Goal: Information Seeking & Learning: Learn about a topic

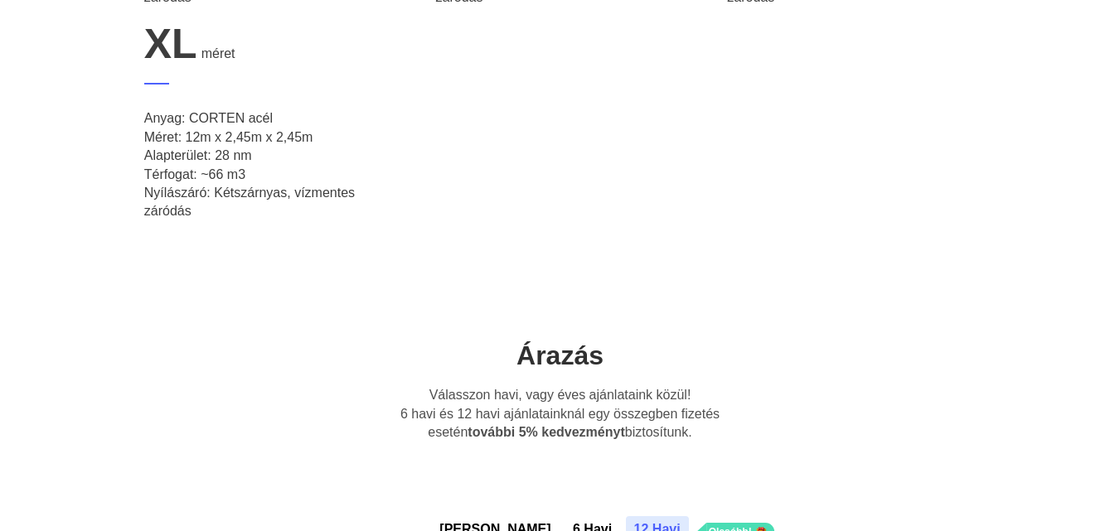
scroll to position [1326, 0]
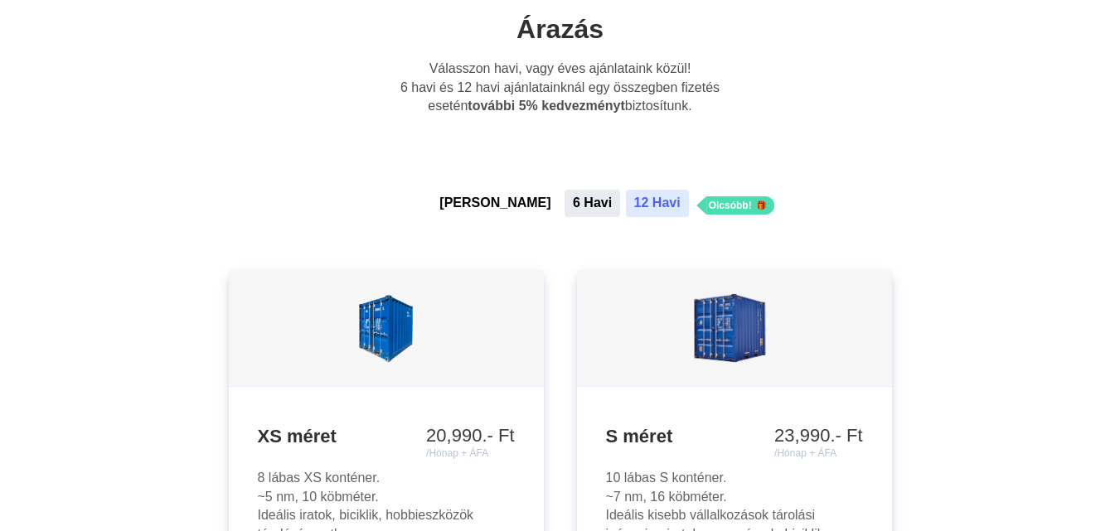
click at [565, 198] on button "6 Havi" at bounding box center [593, 203] width 56 height 27
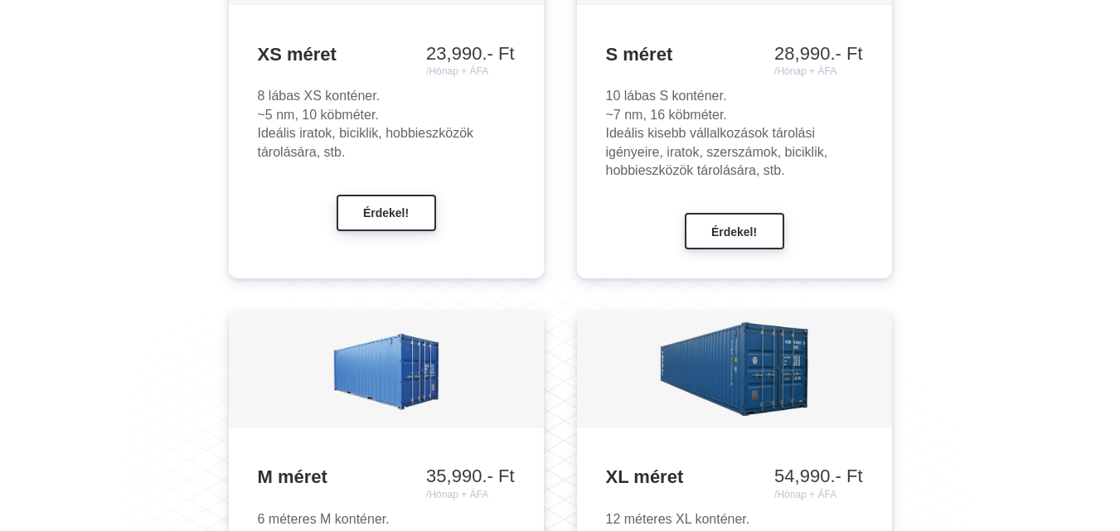
scroll to position [1492, 0]
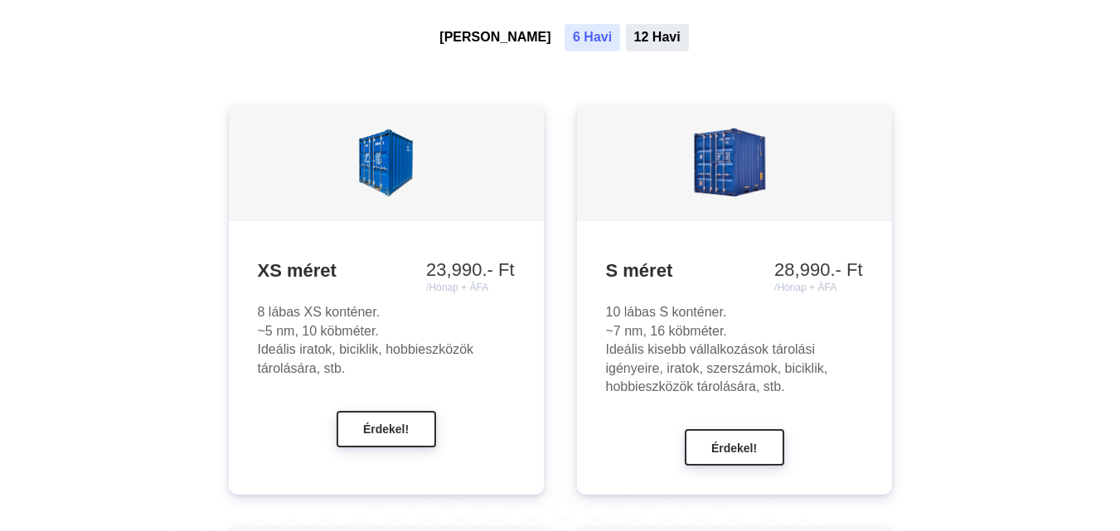
click at [628, 39] on button "12 Havi" at bounding box center [657, 37] width 63 height 27
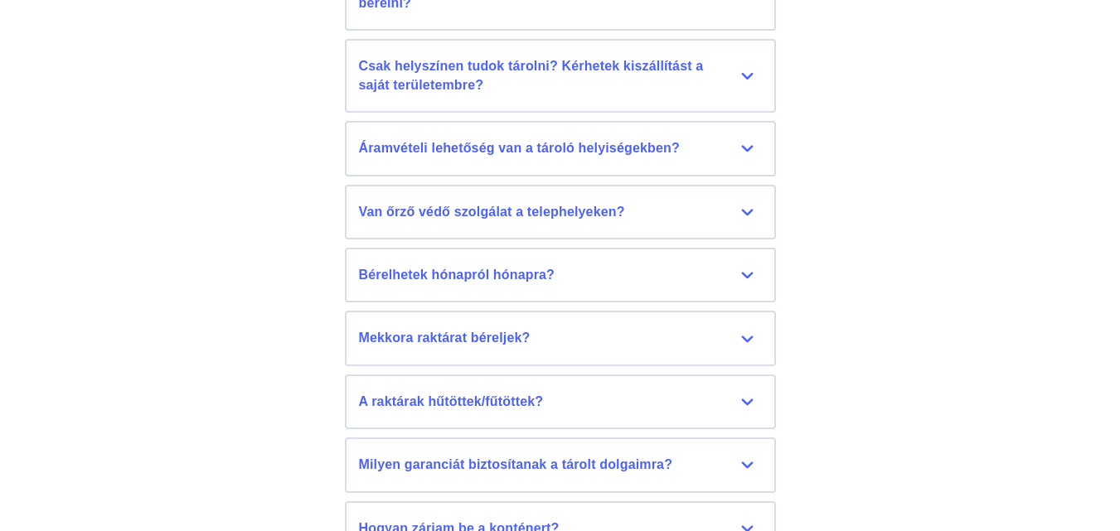
scroll to position [7627, 0]
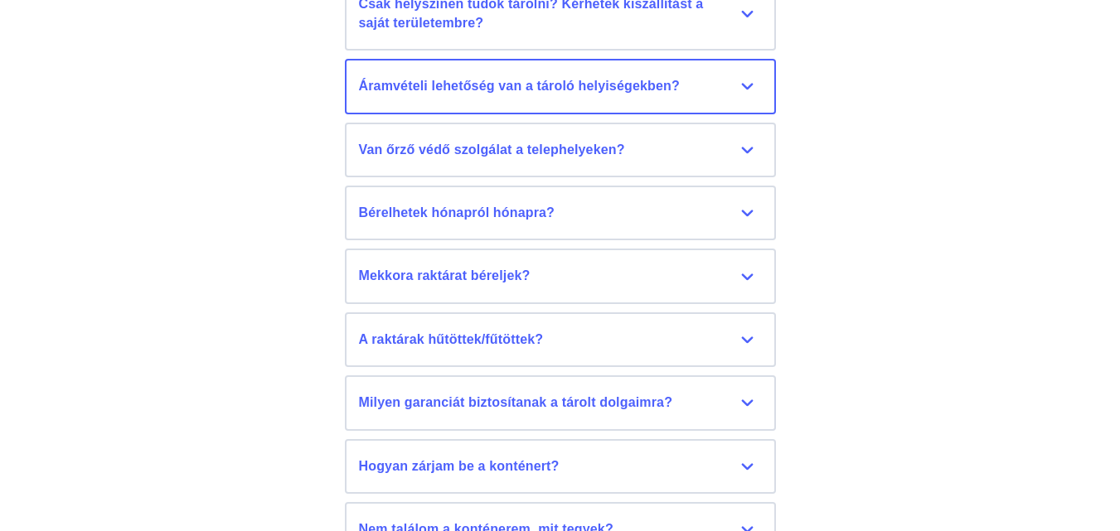
click at [529, 88] on div "Áramvételi lehetőség van a tároló helyiségekben?" at bounding box center [560, 86] width 403 height 18
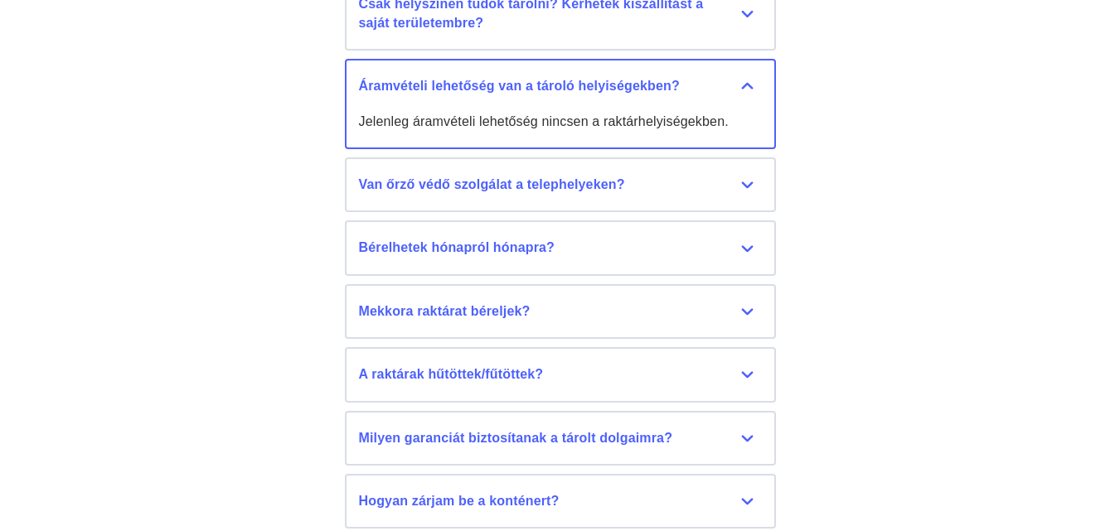
click at [744, 81] on div "Áramvételi lehetőség van a tároló helyiségekben?" at bounding box center [560, 86] width 403 height 18
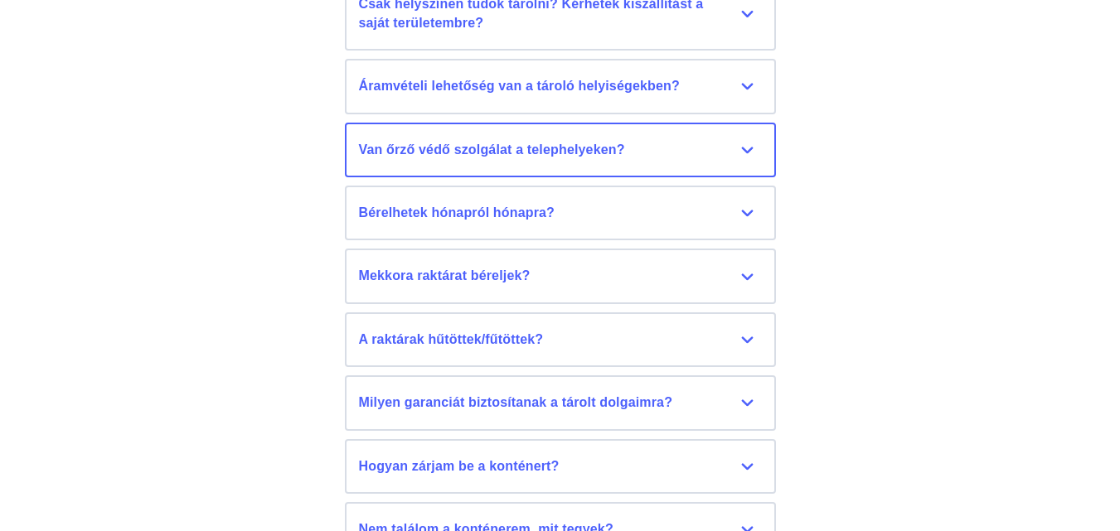
click at [434, 158] on div "Van őrző védő szolgálat a telephelyeken?" at bounding box center [560, 150] width 403 height 18
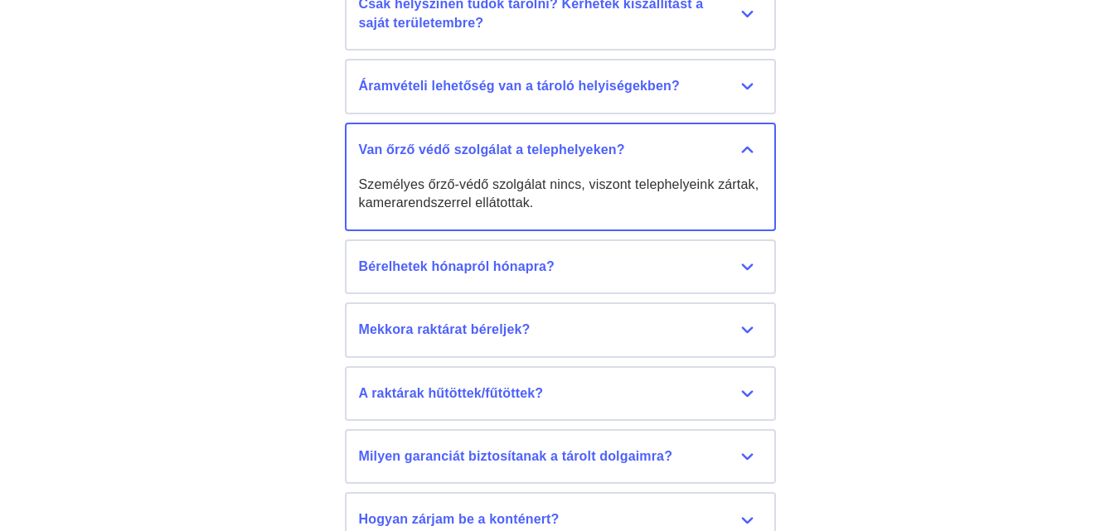
click at [744, 145] on div "Van őrző védő szolgálat a telephelyeken?" at bounding box center [560, 150] width 403 height 18
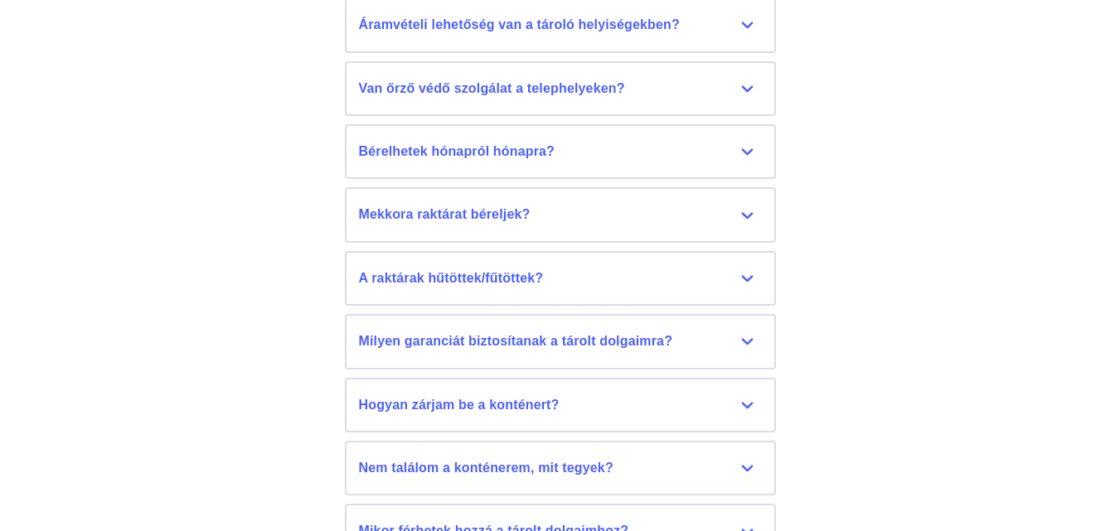
scroll to position [7793, 0]
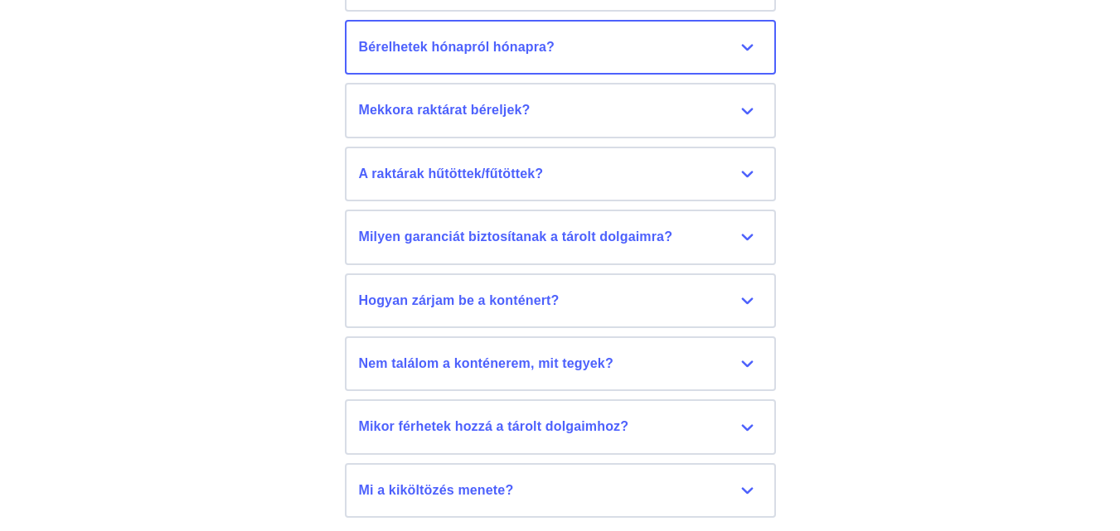
click at [468, 40] on div "Bérelhetek hónapról hónapra?" at bounding box center [560, 47] width 403 height 18
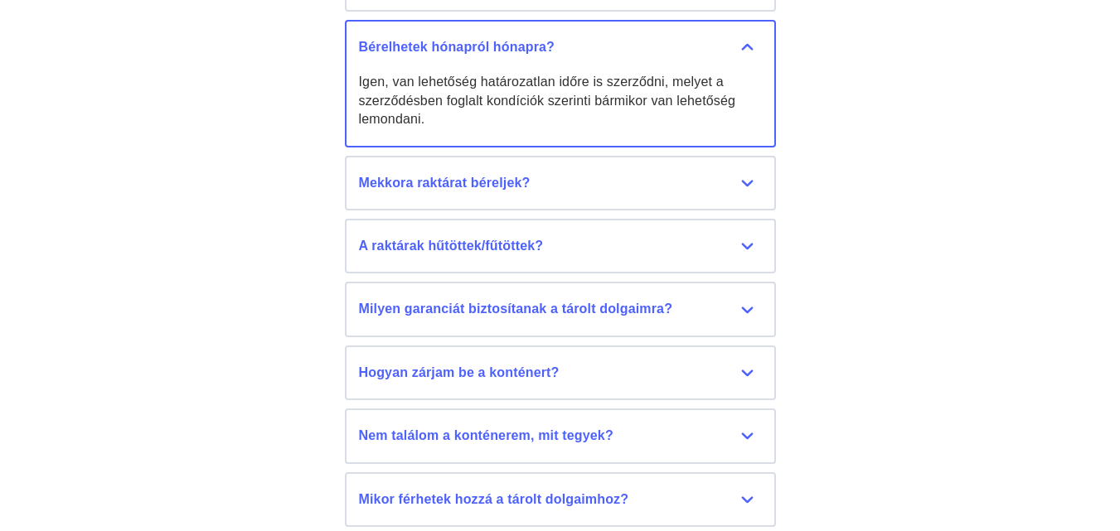
click at [748, 46] on div "Bérelhetek hónapról hónapra?" at bounding box center [560, 47] width 403 height 18
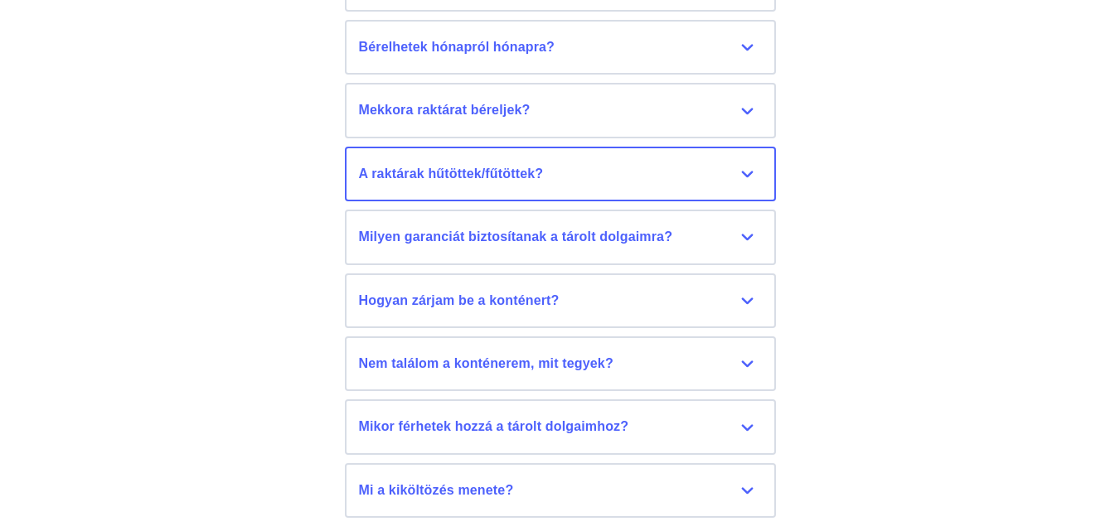
click at [473, 178] on div "A raktárak hűtöttek/fűtöttek?" at bounding box center [560, 174] width 403 height 18
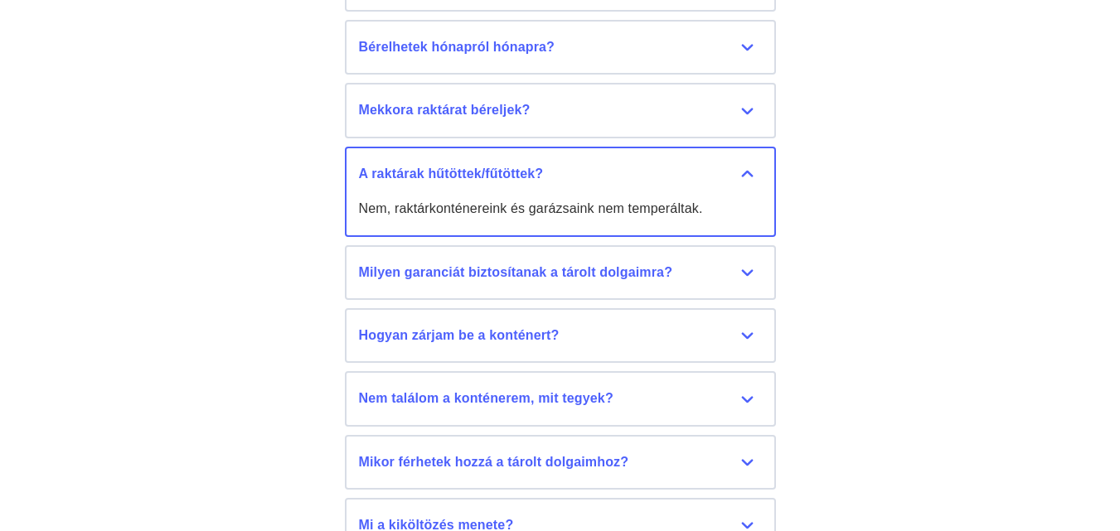
click at [742, 167] on div "A raktárak hűtöttek/fűtöttek?" at bounding box center [560, 174] width 403 height 18
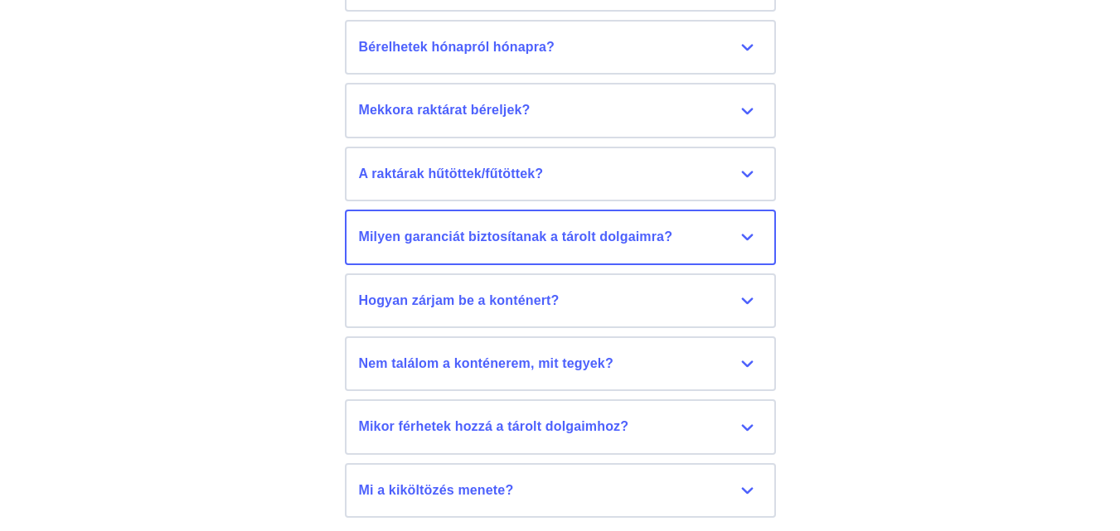
click at [748, 233] on div "Milyen garanciát biztosítanak a tárolt dolgaimra?" at bounding box center [560, 237] width 403 height 18
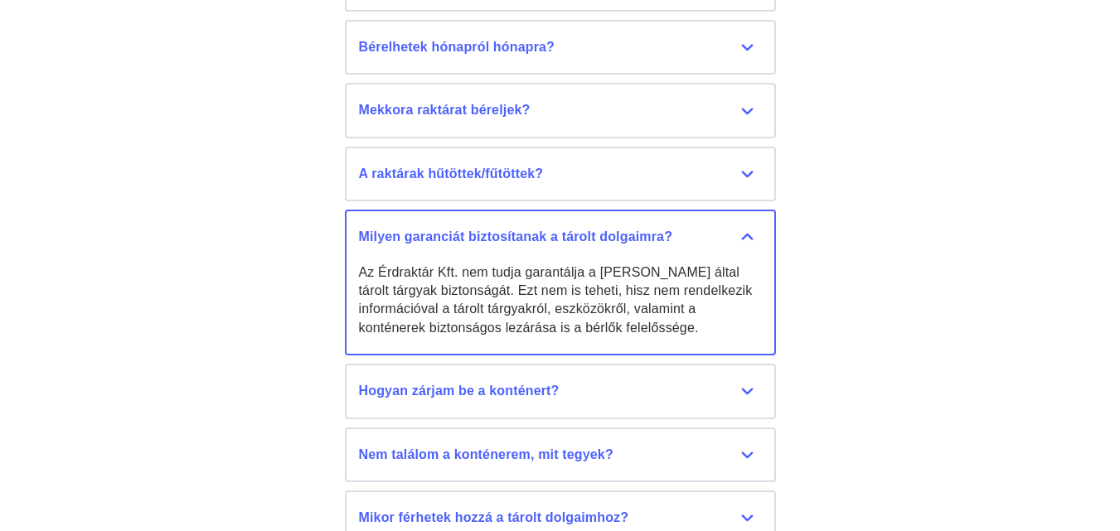
click at [748, 233] on div "Milyen garanciát biztosítanak a tárolt dolgaimra?" at bounding box center [560, 237] width 403 height 18
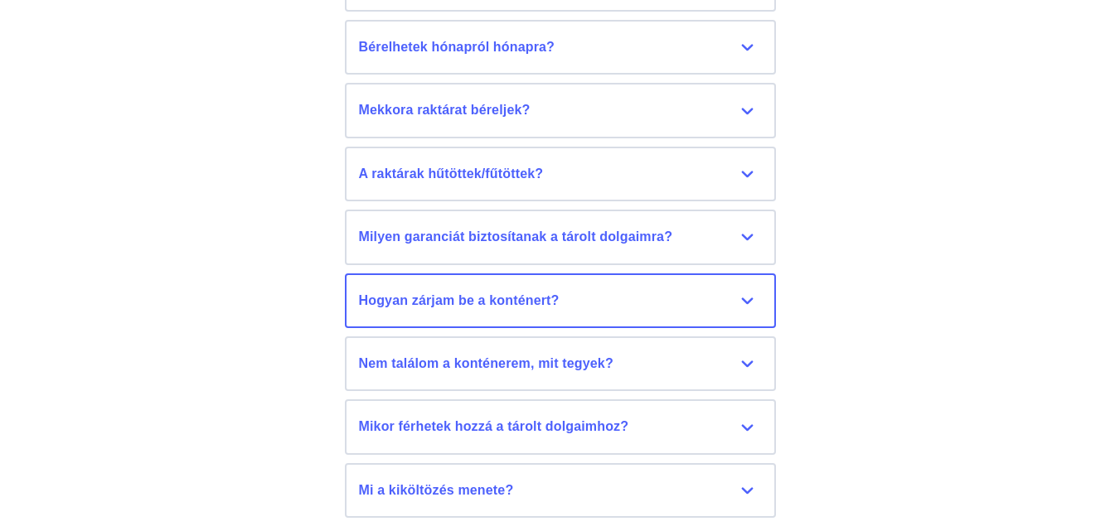
click at [764, 301] on button "Hogyan zárjam be a konténert? A konténerek zárásához lakatot hozzon magával. Ja…" at bounding box center [560, 301] width 431 height 55
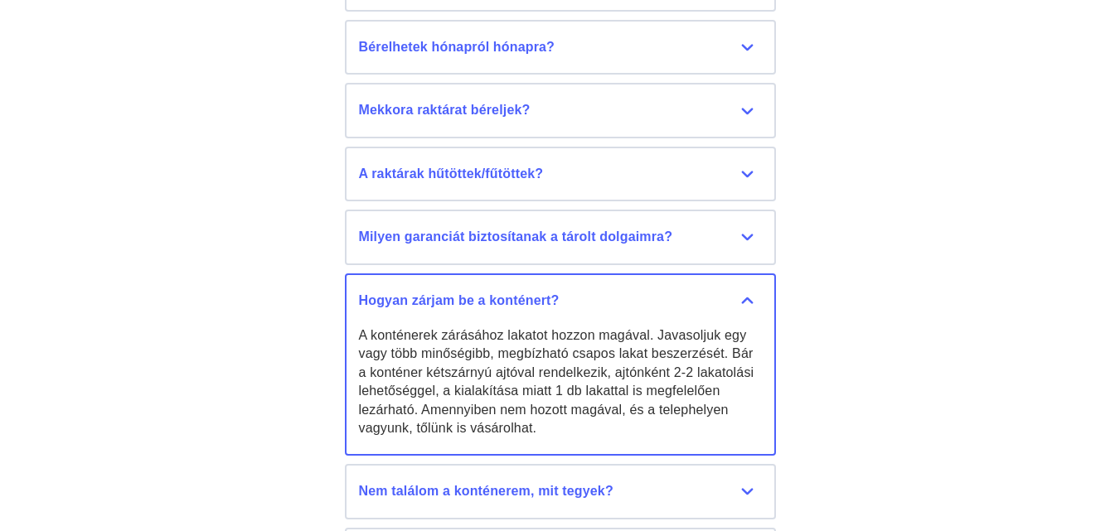
click at [753, 296] on div "Hogyan zárjam be a konténert?" at bounding box center [560, 301] width 403 height 18
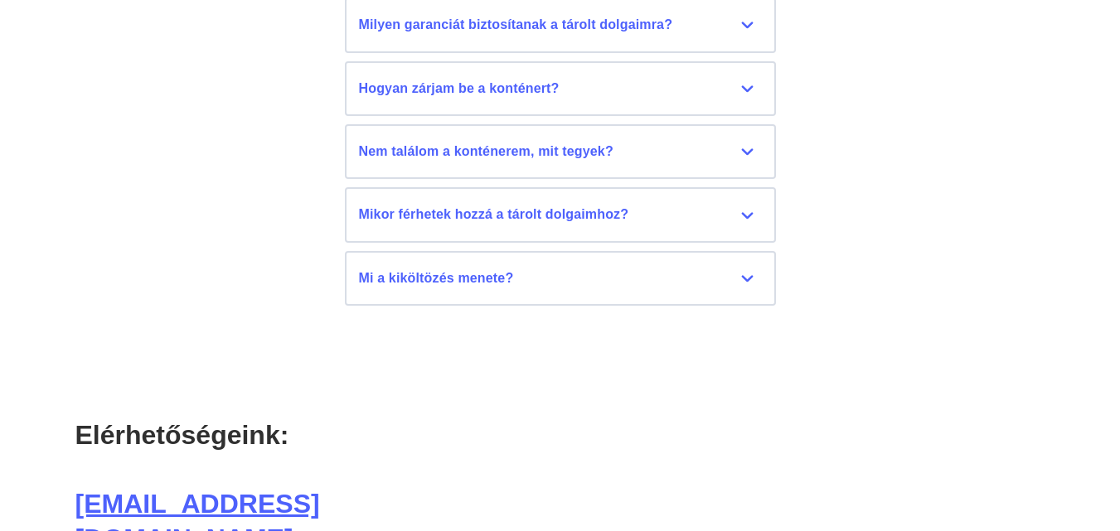
scroll to position [8042, 0]
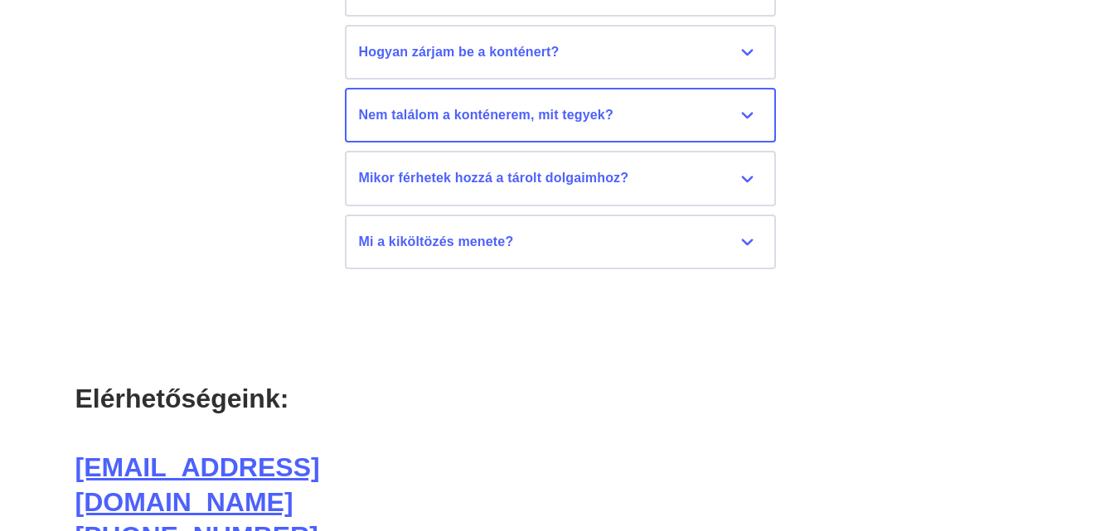
click at [673, 117] on div "Nem találom a konténerem, mit tegyek?" at bounding box center [560, 115] width 403 height 18
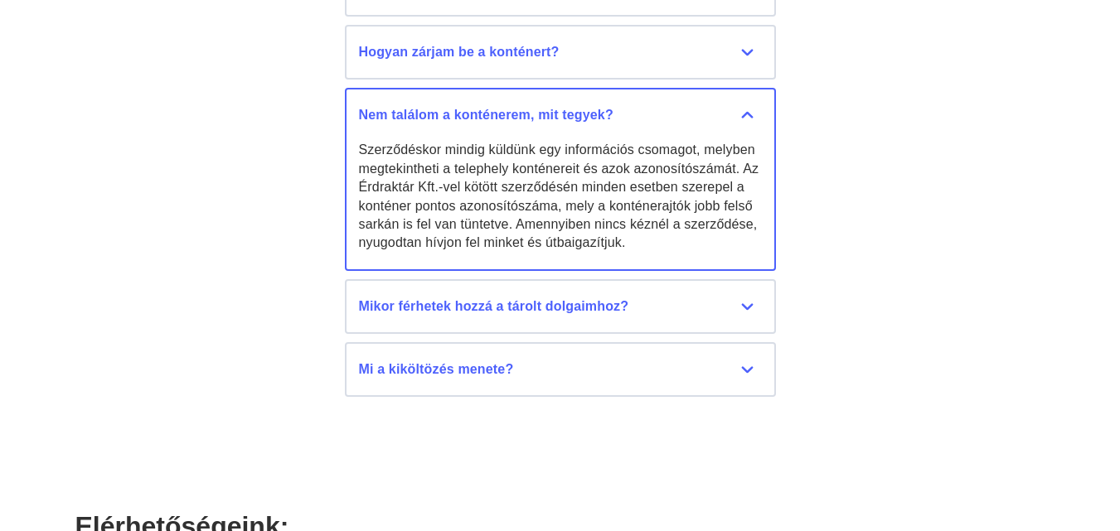
click at [750, 116] on div "Nem találom a konténerem, mit tegyek?" at bounding box center [560, 115] width 403 height 18
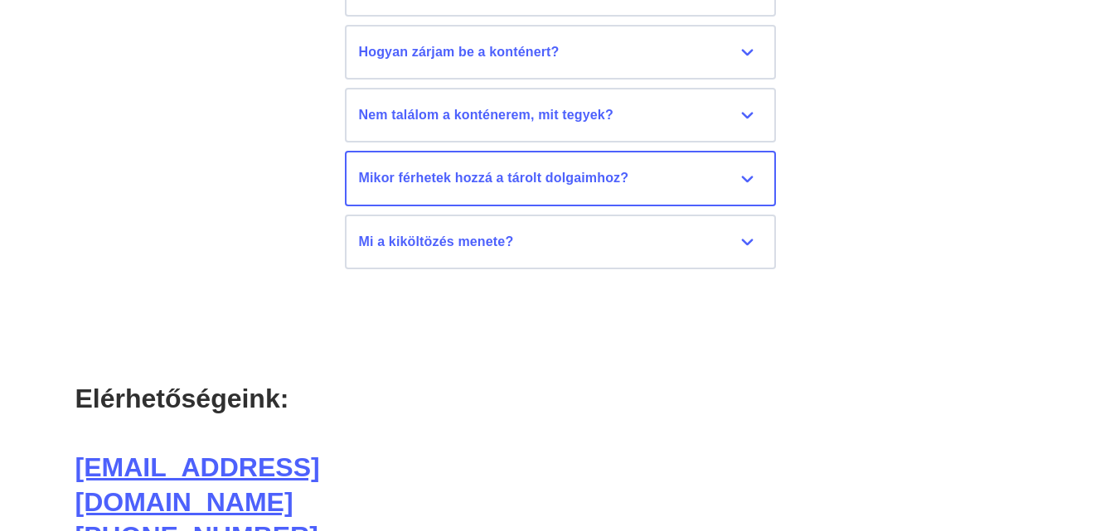
click at [734, 177] on div "Mikor férhetek hozzá a tárolt dolgaimhoz?" at bounding box center [560, 178] width 403 height 18
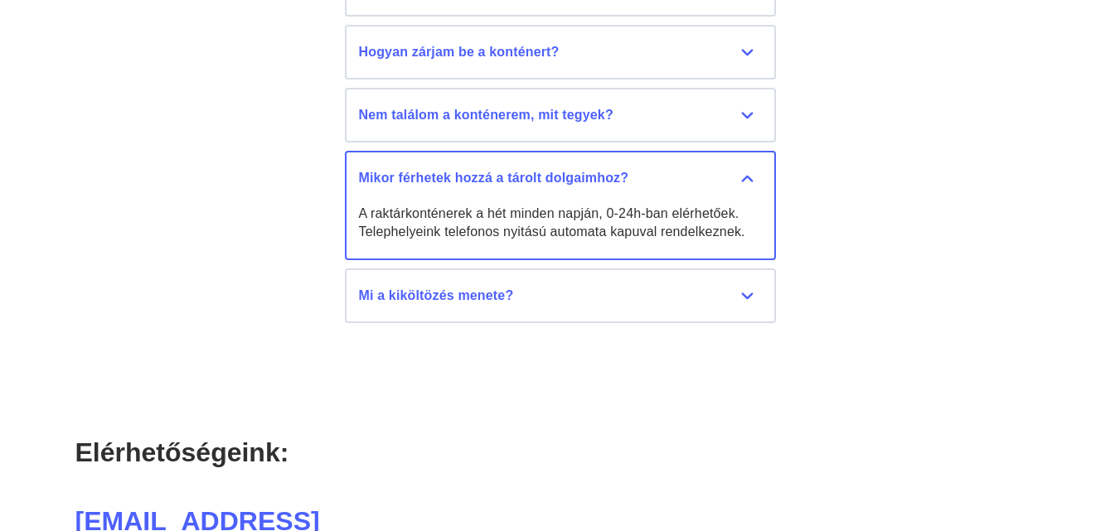
click at [747, 182] on div "Mikor férhetek hozzá a tárolt dolgaimhoz?" at bounding box center [560, 178] width 403 height 18
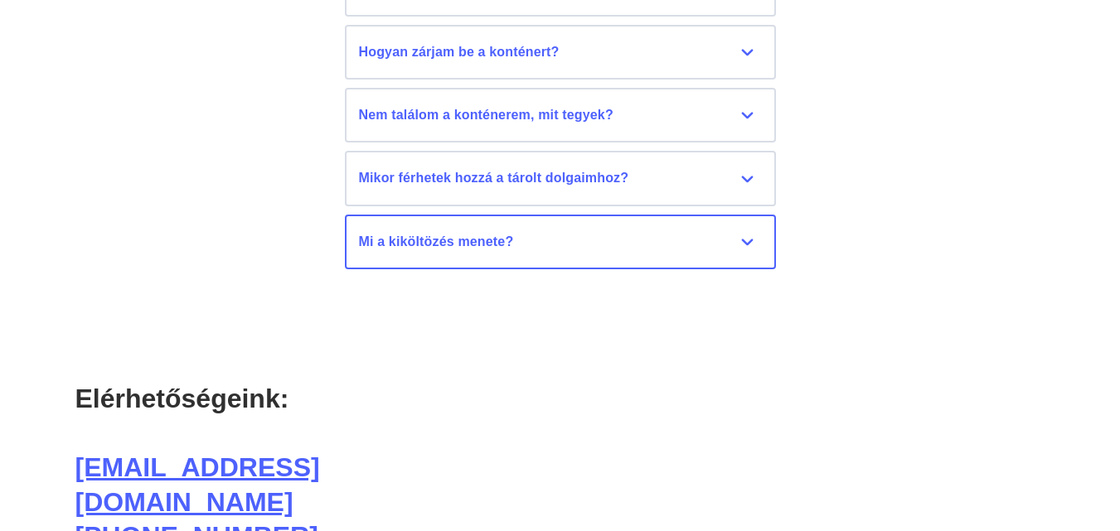
click at [745, 242] on div "Mi a kiköltözés menete?" at bounding box center [560, 242] width 403 height 18
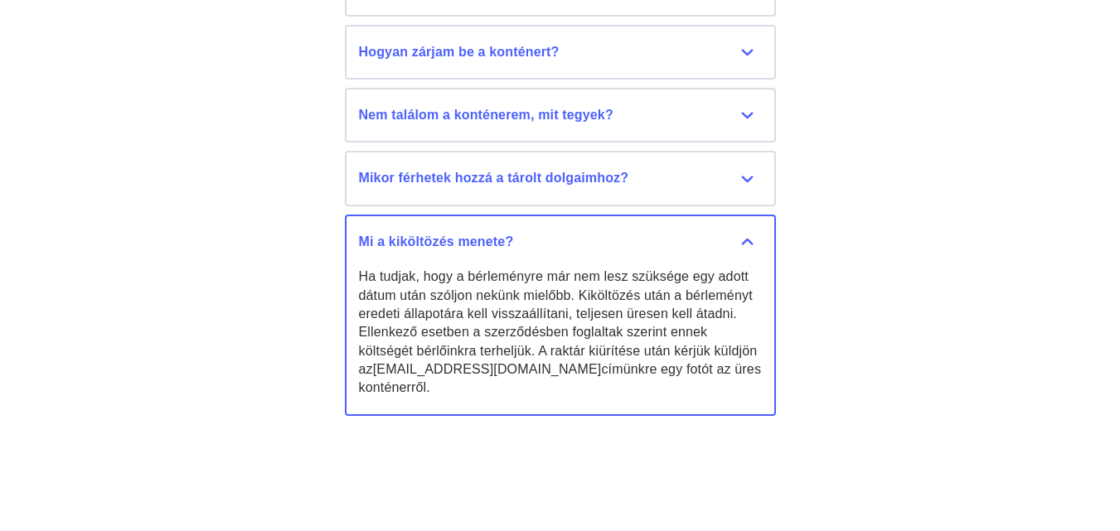
click at [738, 242] on div "Mi a kiköltözés menete?" at bounding box center [560, 242] width 403 height 18
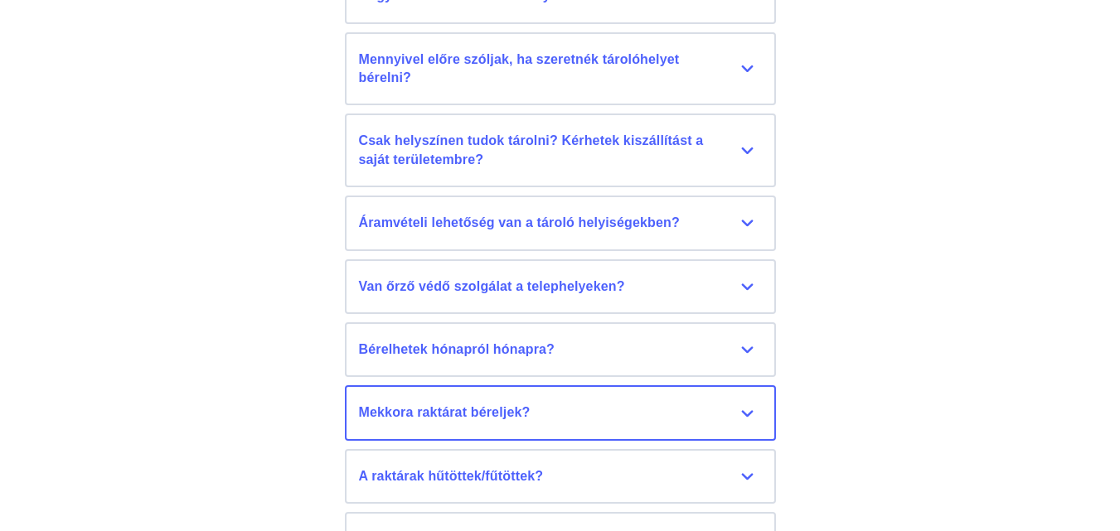
scroll to position [7461, 0]
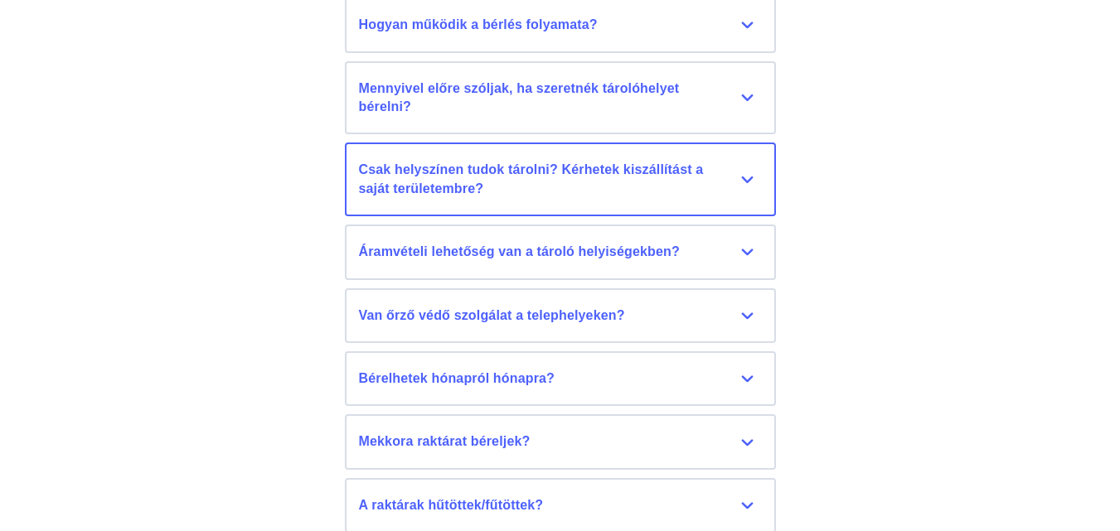
click at [744, 177] on div "Csak helyszínen tudok tárolni? Kérhetek kiszállítást a saját területembre?" at bounding box center [560, 179] width 403 height 37
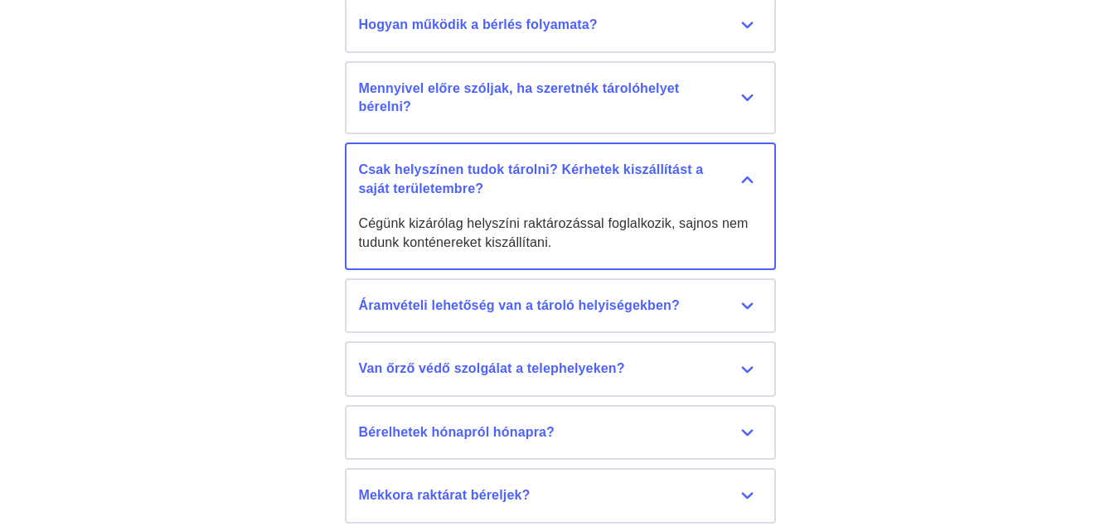
click at [744, 177] on div "Csak helyszínen tudok tárolni? Kérhetek kiszállítást a saját területembre?" at bounding box center [560, 179] width 403 height 37
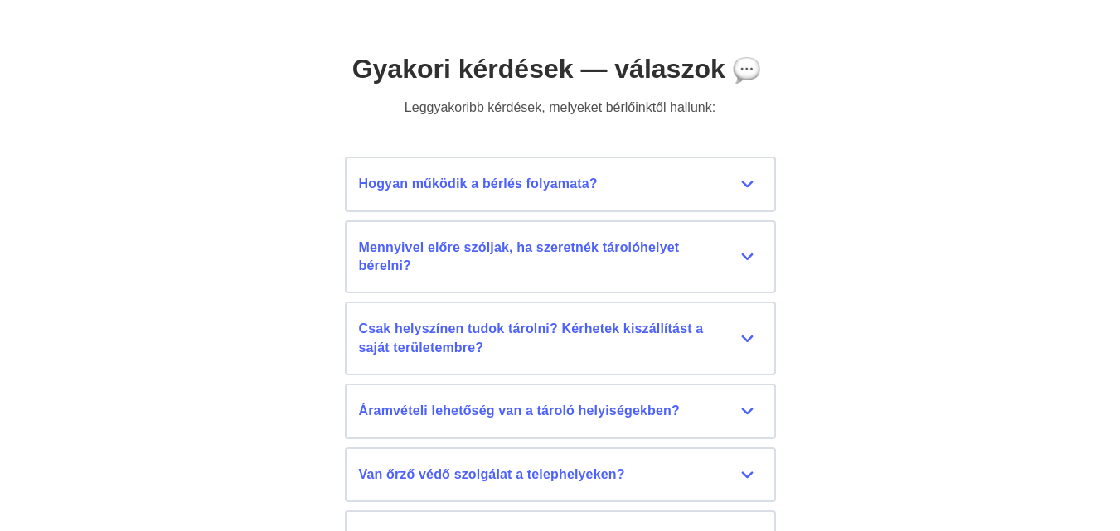
scroll to position [7296, 0]
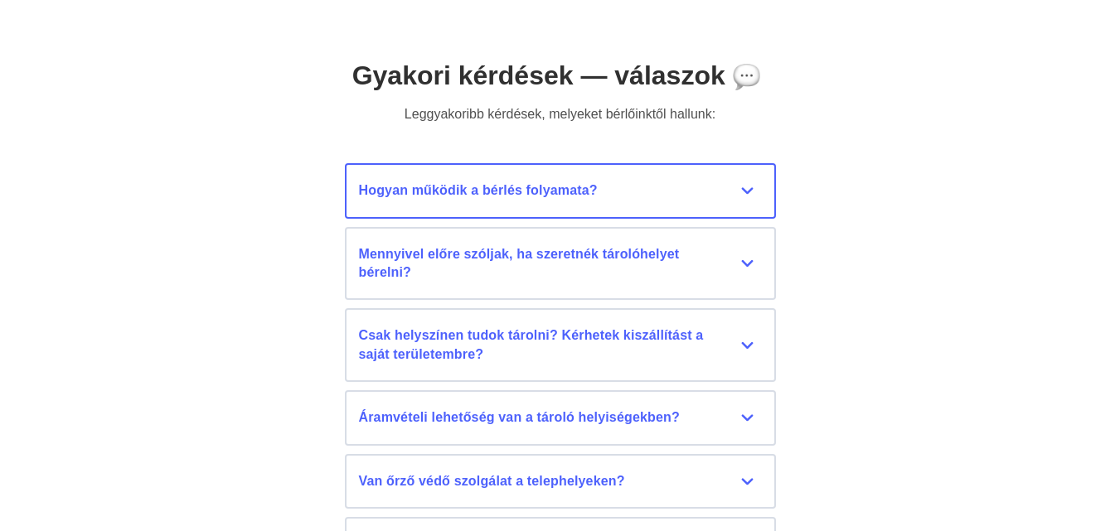
click at [745, 194] on div "Hogyan működik a bérlés folyamata?" at bounding box center [560, 191] width 403 height 18
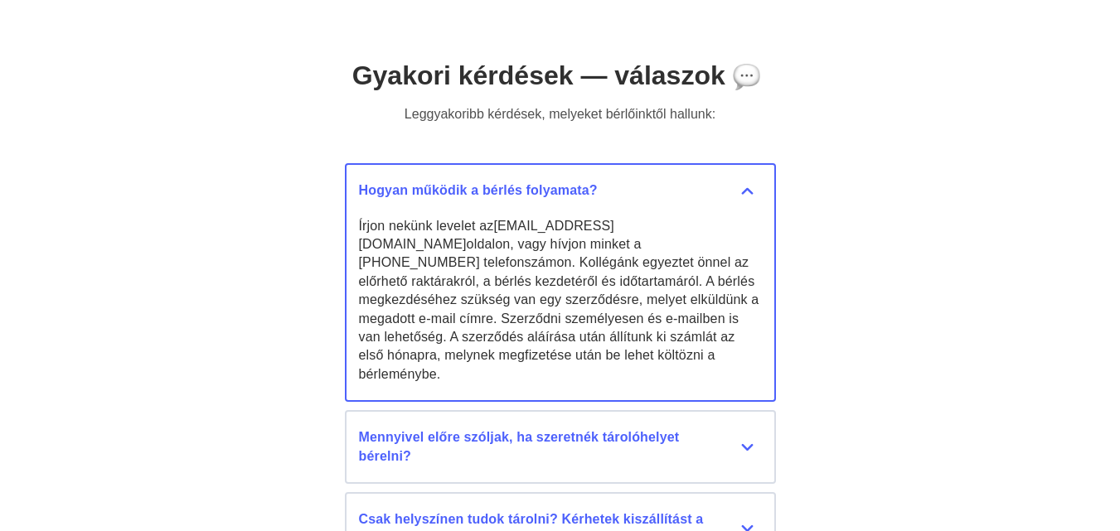
click at [749, 198] on div "Hogyan működik a bérlés folyamata?" at bounding box center [560, 191] width 403 height 18
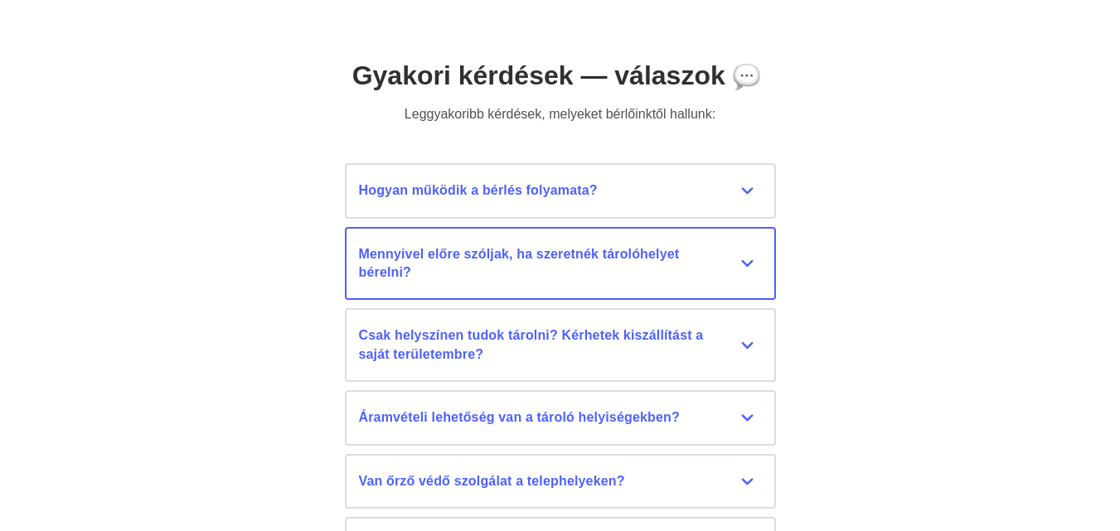
click at [699, 258] on div "Mennyivel előre szóljak, ha szeretnék tárolóhelyet bérelni?" at bounding box center [560, 263] width 403 height 37
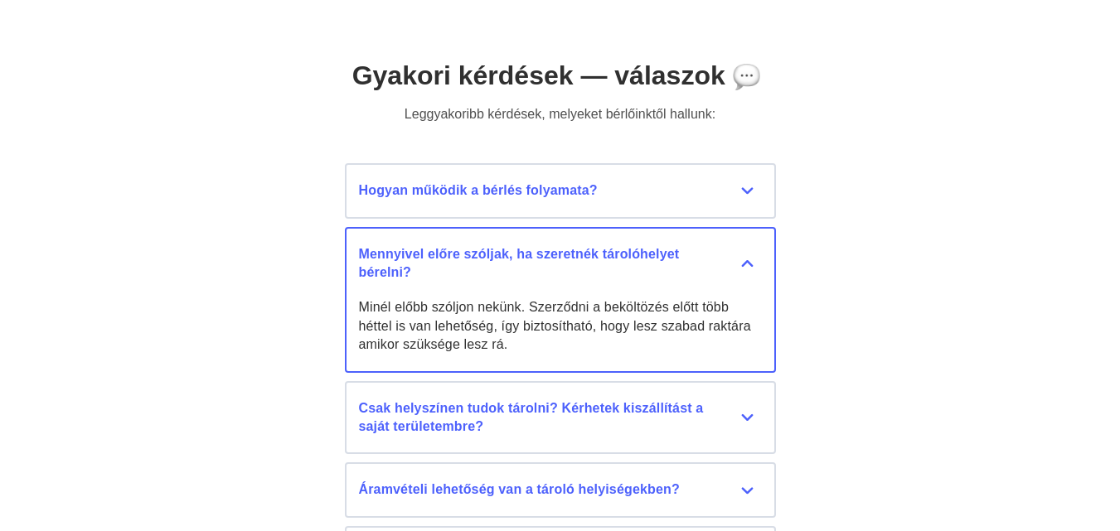
click at [748, 268] on div "Mennyivel előre szóljak, ha szeretnék tárolóhelyet bérelni?" at bounding box center [560, 263] width 403 height 37
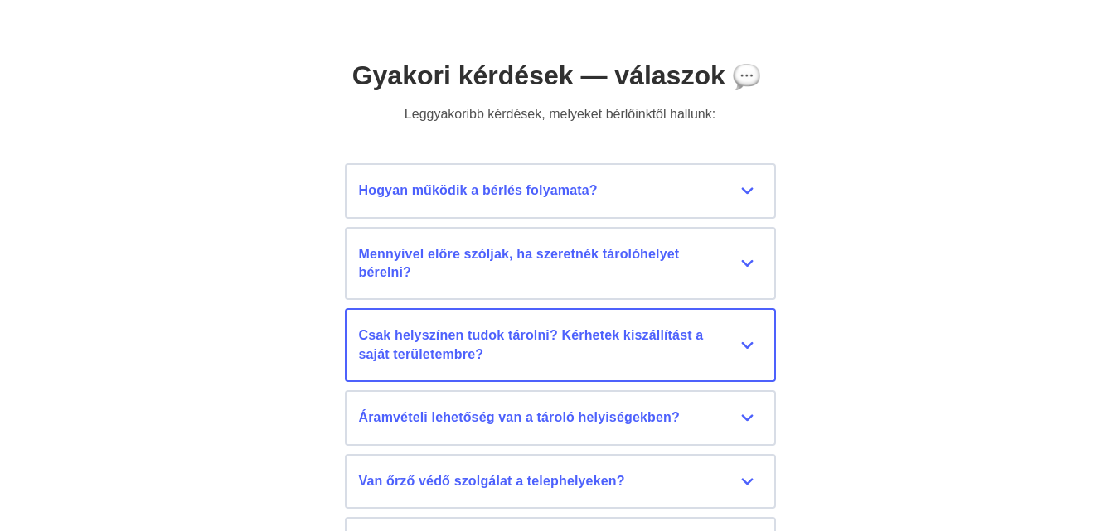
click at [399, 336] on div "Csak helyszínen tudok tárolni? Kérhetek kiszállítást a saját területembre?" at bounding box center [560, 345] width 403 height 37
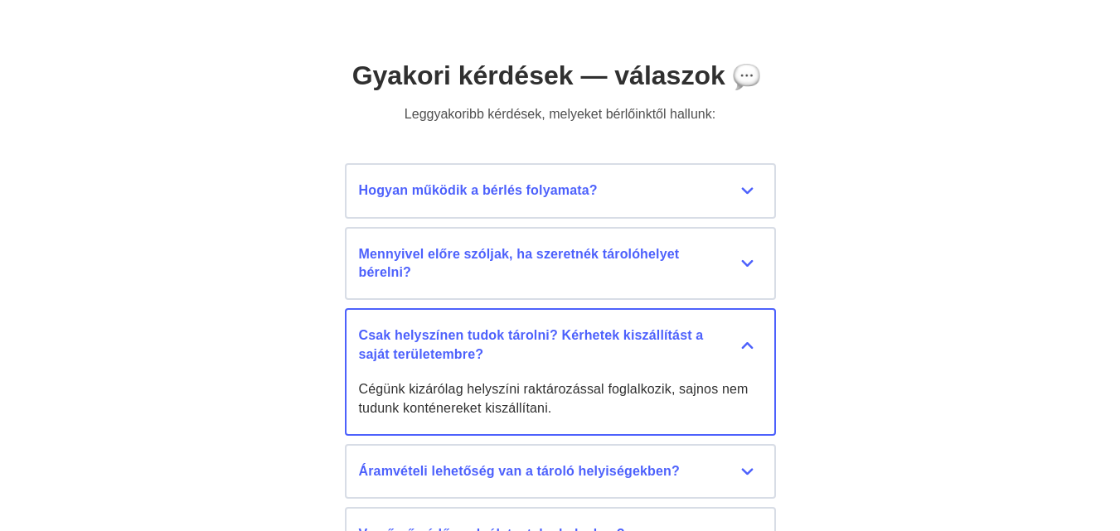
click at [749, 344] on div "Csak helyszínen tudok tárolni? Kérhetek kiszállítást a saját területembre?" at bounding box center [560, 345] width 403 height 37
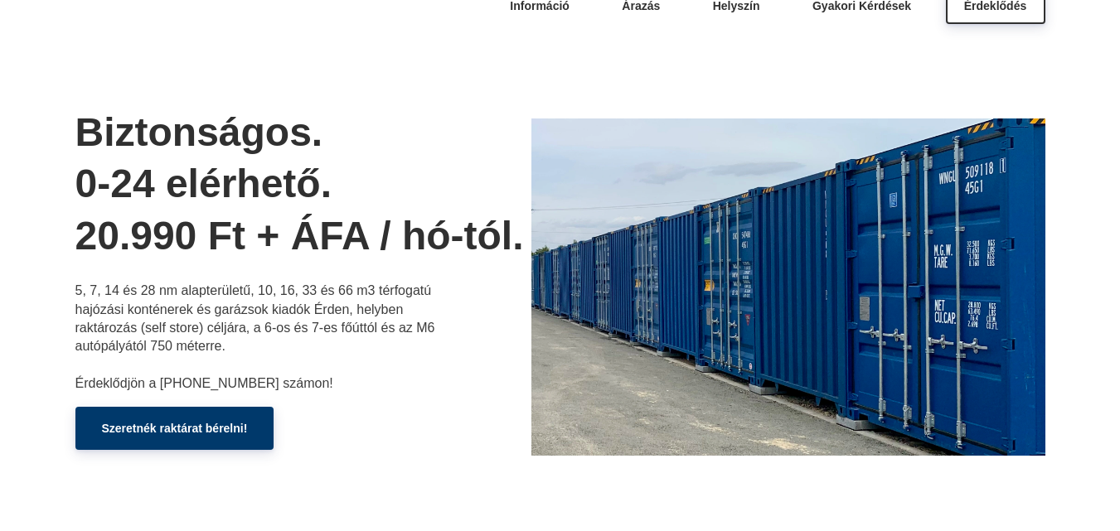
scroll to position [0, 0]
